Goal: Information Seeking & Learning: Learn about a topic

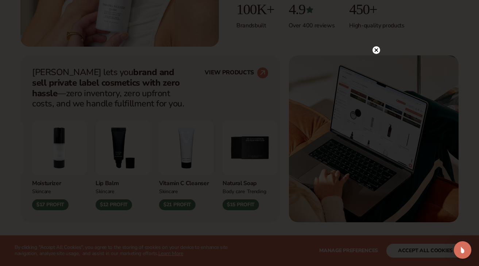
scroll to position [253, 0]
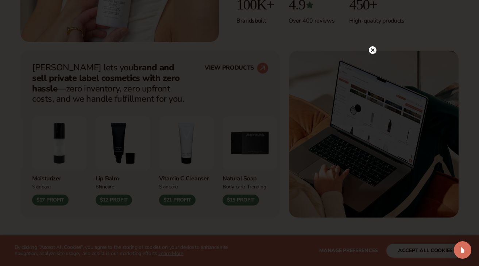
click at [371, 50] on circle at bounding box center [373, 50] width 8 height 8
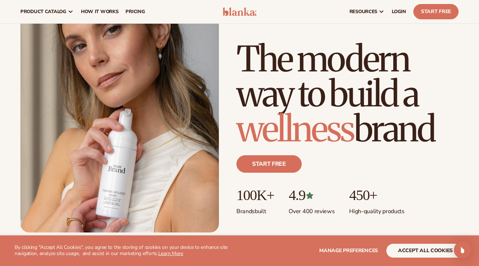
scroll to position [0, 0]
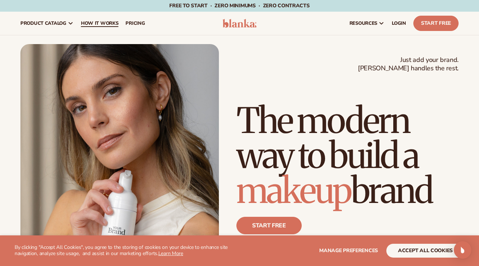
click at [95, 23] on span "How It Works" at bounding box center [100, 23] width 38 height 6
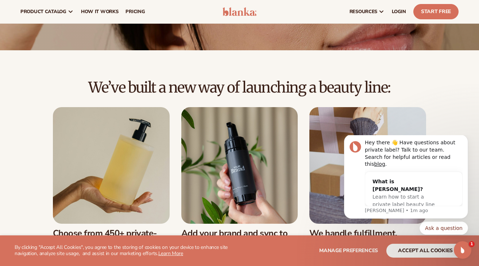
scroll to position [92, 0]
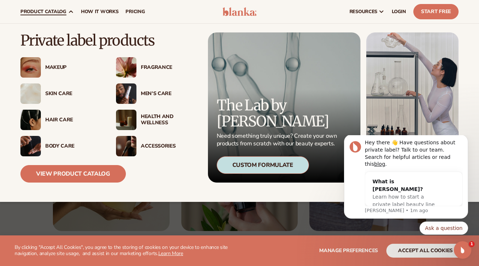
click at [59, 94] on div "Skin Care" at bounding box center [73, 94] width 56 height 6
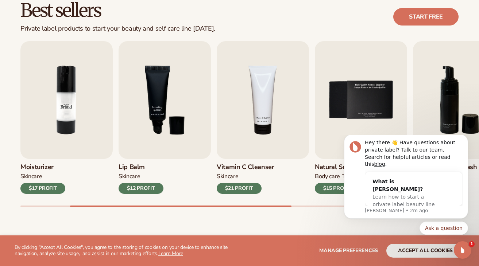
click at [88, 92] on img "2 / 9" at bounding box center [66, 100] width 92 height 118
click at [60, 136] on img "2 / 9" at bounding box center [66, 100] width 92 height 118
click at [48, 184] on div "$17 PROFIT" at bounding box center [42, 188] width 45 height 11
click at [39, 168] on h3 "Moisturizer" at bounding box center [42, 167] width 45 height 8
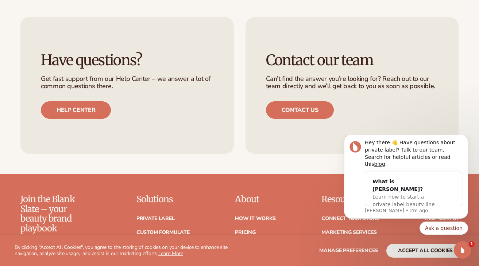
scroll to position [1254, 0]
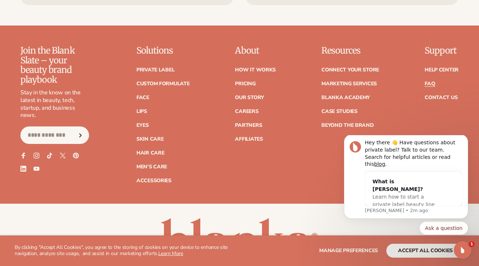
click at [433, 83] on link "FAQ" at bounding box center [430, 83] width 10 height 5
